Goal: Information Seeking & Learning: Find specific fact

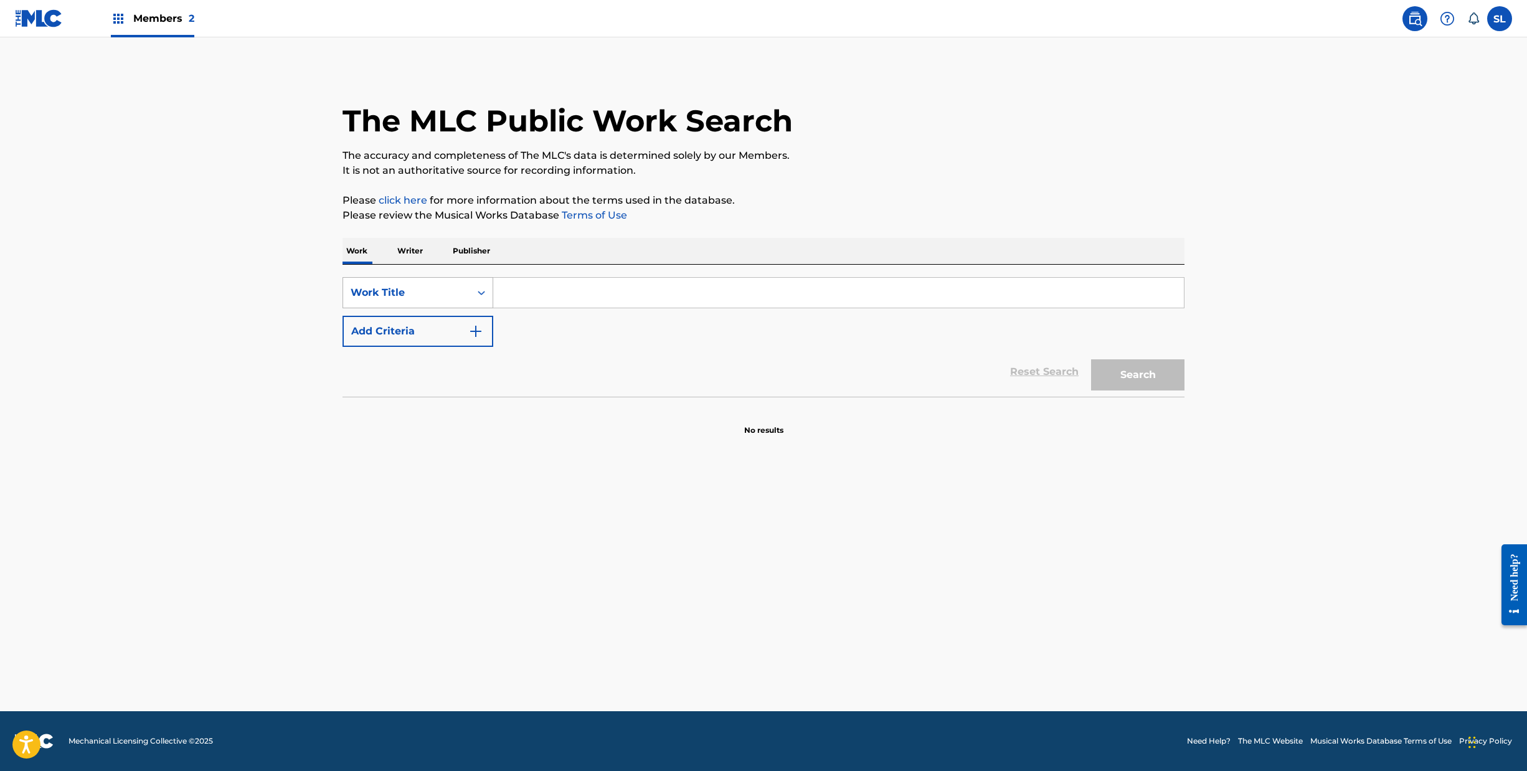
click at [470, 304] on div "Search Form" at bounding box center [481, 292] width 22 height 22
click at [343, 339] on div "Writer Name" at bounding box center [417, 323] width 149 height 31
click at [493, 308] on input "Search Form" at bounding box center [838, 293] width 690 height 30
type input "Leo Krepper"
click at [1184, 390] on button "Search" at bounding box center [1137, 374] width 93 height 31
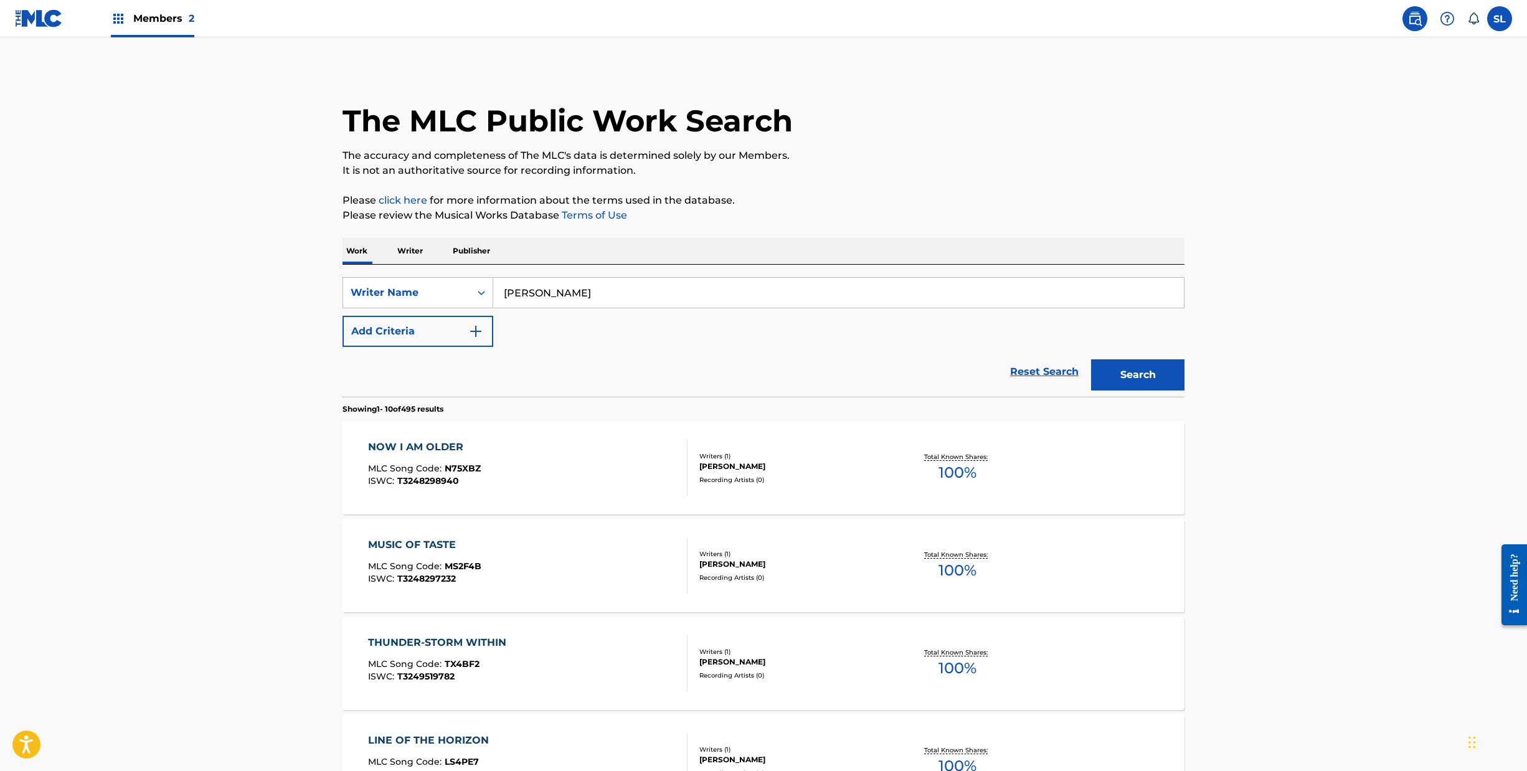
click at [432, 347] on button "Add Criteria" at bounding box center [417, 331] width 151 height 31
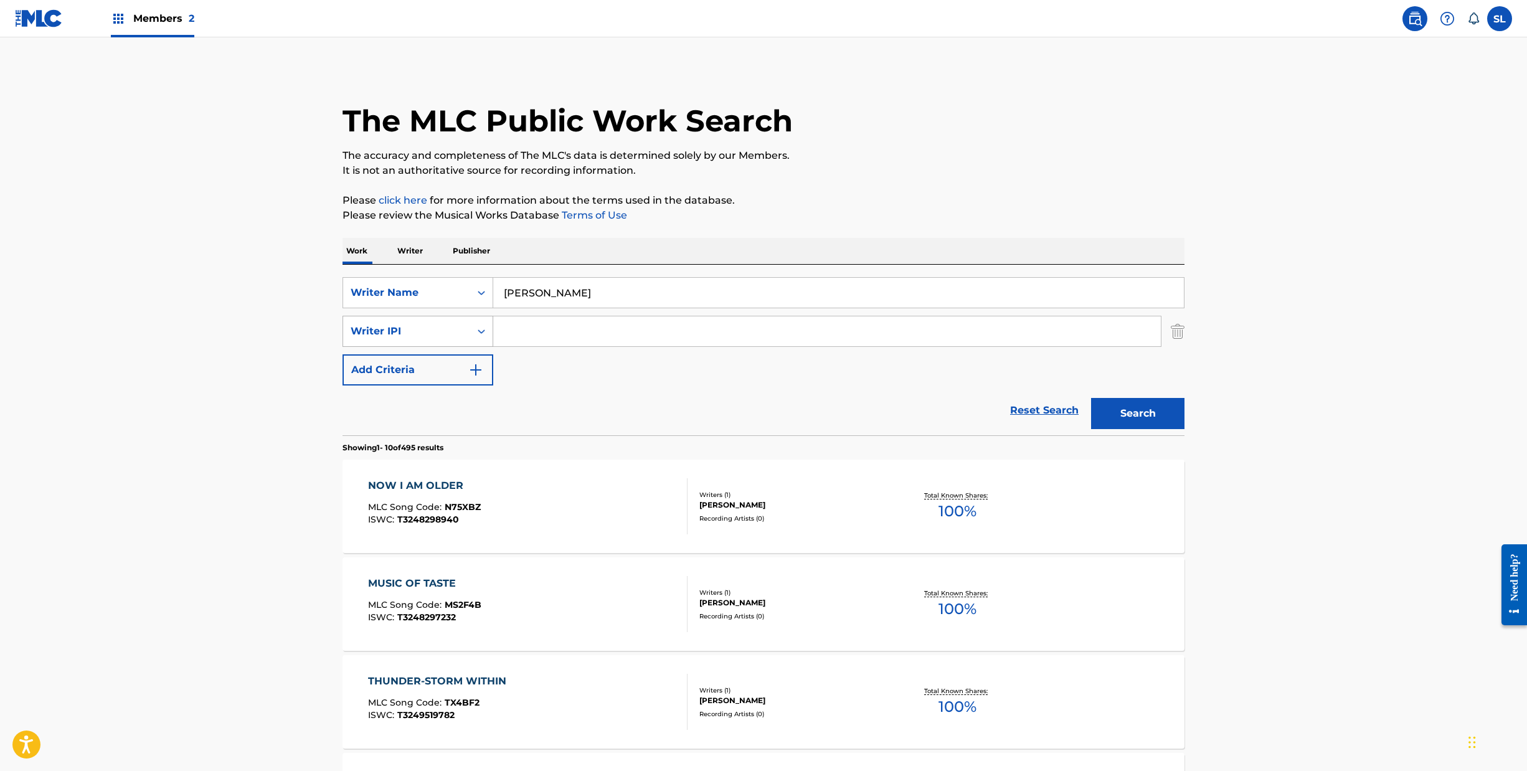
click at [470, 342] on div "Search Form" at bounding box center [481, 331] width 22 height 22
click at [352, 378] on div "Publisher Name" at bounding box center [417, 362] width 149 height 31
click at [580, 354] on div "SearchWithCriteriac6882282-7f76-4c7c-b487-e792a02a63c0 Writer Name Leo Krepper …" at bounding box center [763, 331] width 842 height 108
click at [562, 346] on input "Search Form" at bounding box center [826, 331] width 667 height 30
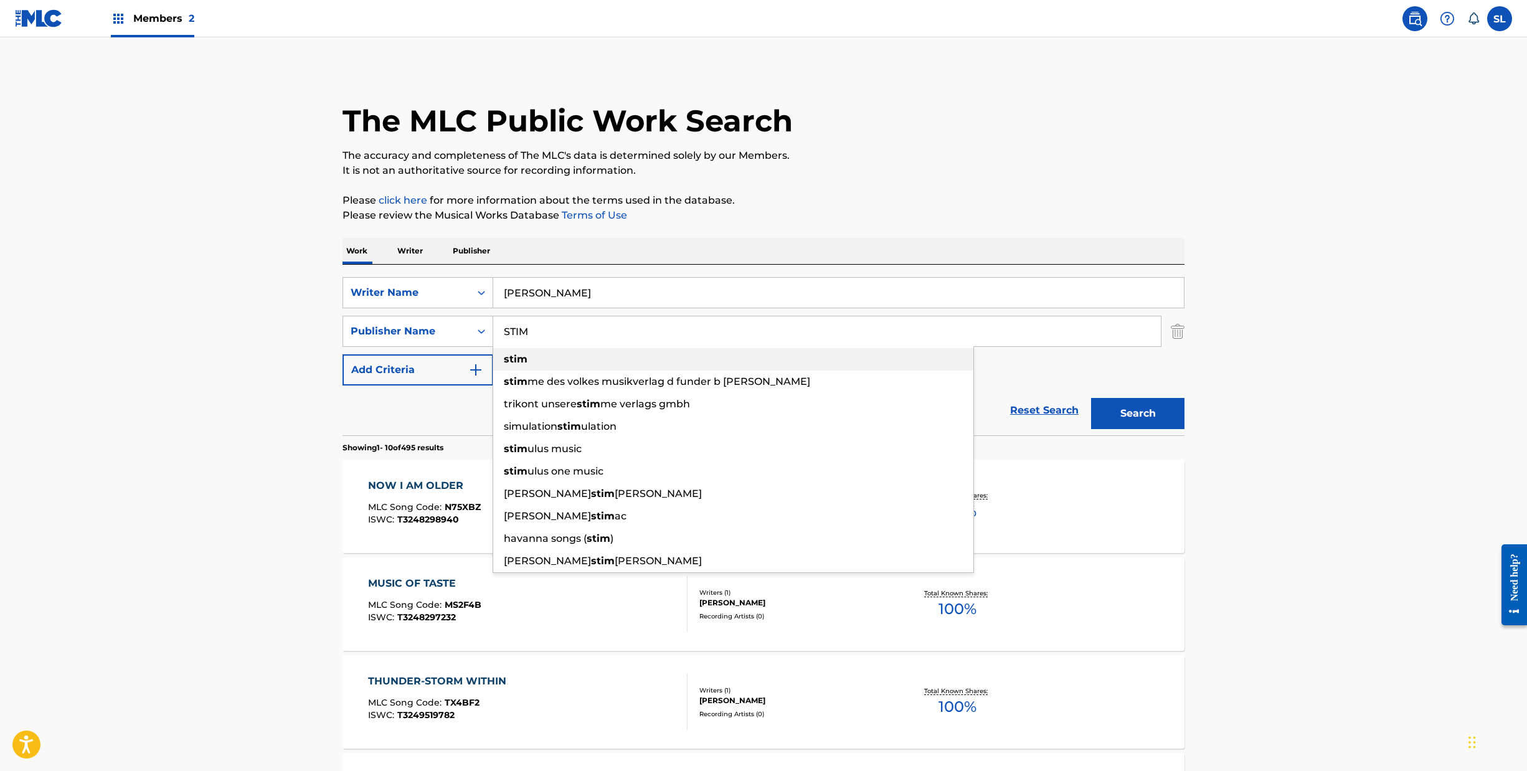
click at [528, 370] on div "stim" at bounding box center [733, 359] width 480 height 22
type input "stim"
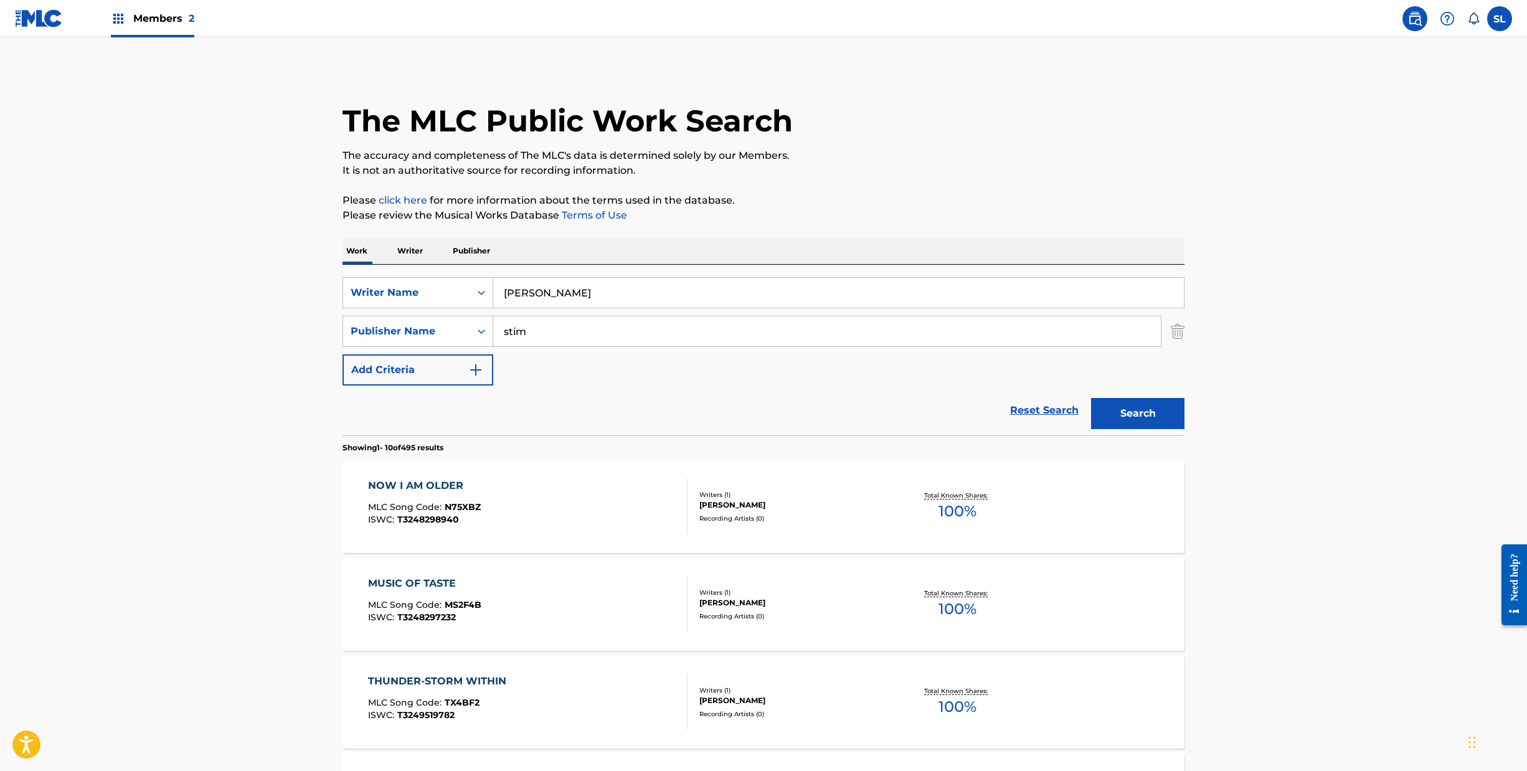
click at [1184, 429] on button "Search" at bounding box center [1137, 413] width 93 height 31
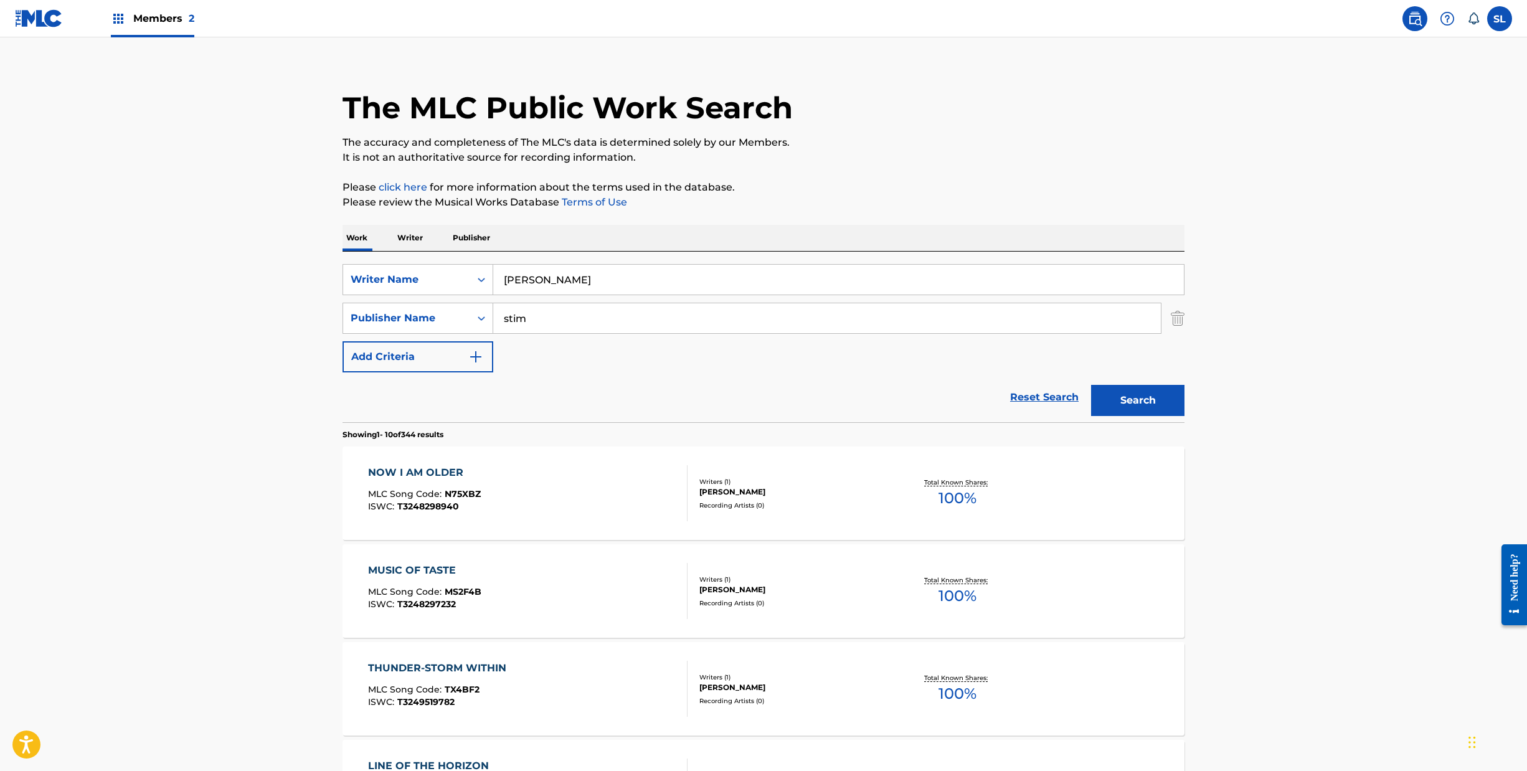
scroll to position [16, 0]
